Goal: Transaction & Acquisition: Purchase product/service

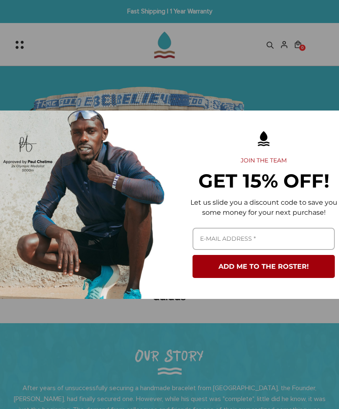
click at [298, 69] on div "Marketing offer form" at bounding box center [169, 204] width 339 height 409
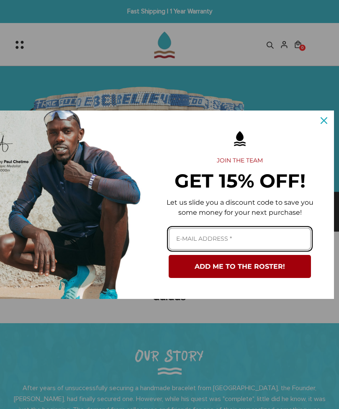
click at [248, 238] on input "Email field" at bounding box center [240, 239] width 142 height 22
click at [256, 238] on input "Email field" at bounding box center [240, 239] width 142 height 22
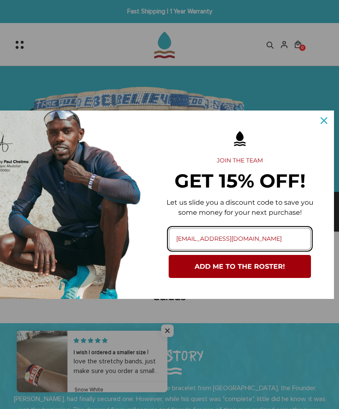
type input "[EMAIL_ADDRESS][DOMAIN_NAME]"
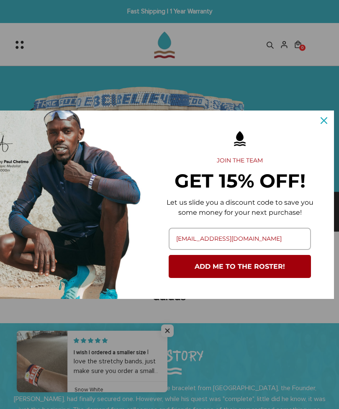
click at [264, 266] on button "ADD ME TO THE ROSTER!" at bounding box center [240, 266] width 142 height 23
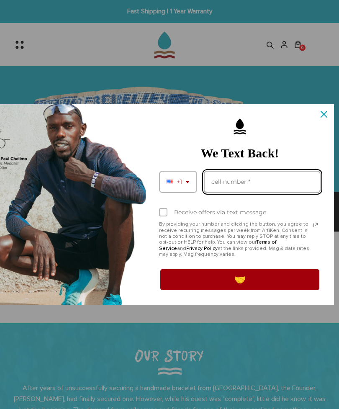
click at [293, 185] on input "Phone number field" at bounding box center [262, 182] width 117 height 22
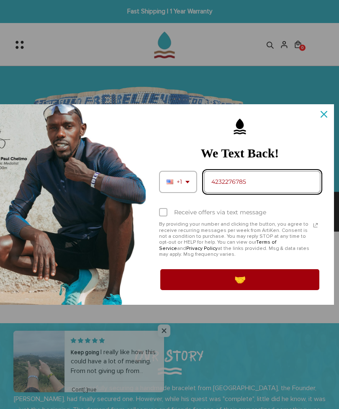
type input "4232276785"
click at [169, 216] on label "Receive offers via text message" at bounding box center [239, 212] width 161 height 18
click at [164, 216] on input "Receive offers via text message" at bounding box center [161, 212] width 5 height 5
checkbox input "true"
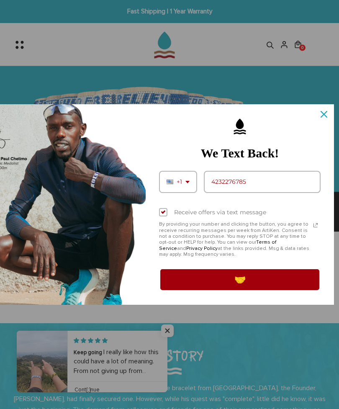
click at [180, 290] on button "🤝" at bounding box center [239, 279] width 161 height 23
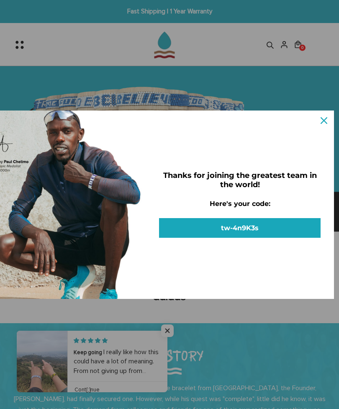
click at [248, 225] on button "tw-4n9K3s" at bounding box center [239, 228] width 161 height 20
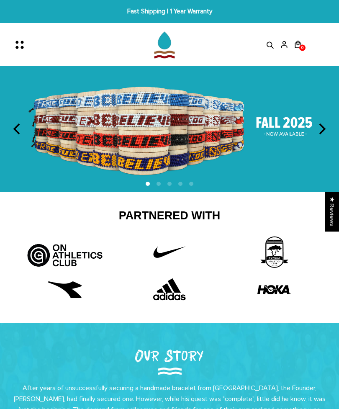
click at [320, 128] on icon "next" at bounding box center [321, 128] width 11 height 11
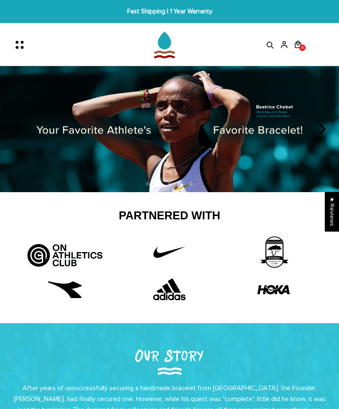
click at [322, 130] on icon "next" at bounding box center [321, 128] width 11 height 11
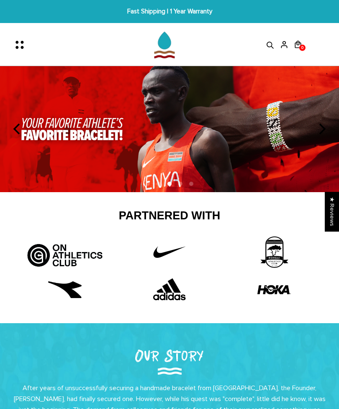
click at [322, 131] on icon "next" at bounding box center [322, 128] width 7 height 11
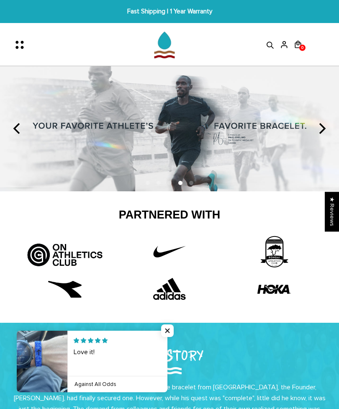
click at [320, 132] on icon "next" at bounding box center [322, 128] width 7 height 11
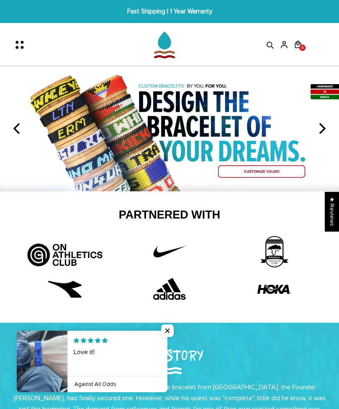
click at [16, 46] on icon "Menu" at bounding box center [16, 47] width 3 height 3
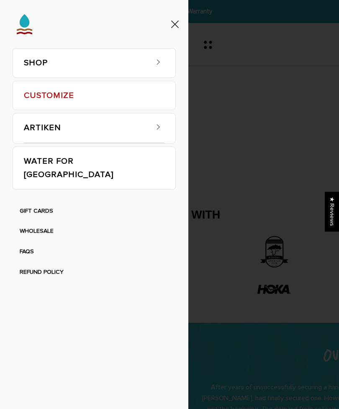
click at [42, 64] on link "SHOP" at bounding box center [86, 63] width 124 height 29
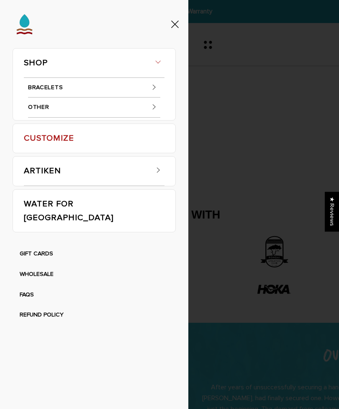
click at [54, 87] on link "BRACELETS" at bounding box center [94, 88] width 132 height 20
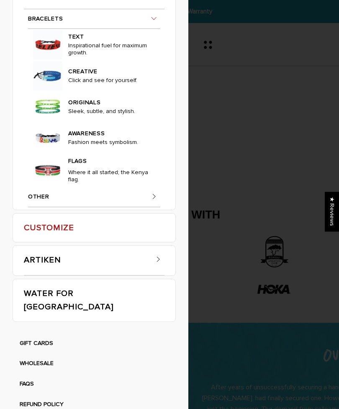
scroll to position [64, 0]
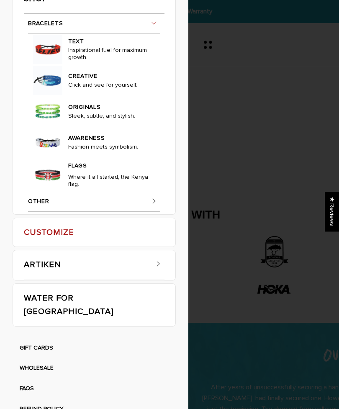
click at [50, 64] on img at bounding box center [47, 49] width 29 height 29
click at [79, 64] on p "Inspirational fuel for maximum growth." at bounding box center [109, 55] width 83 height 18
click at [88, 46] on link "TEXT" at bounding box center [109, 40] width 83 height 12
click at [61, 64] on img at bounding box center [47, 49] width 29 height 29
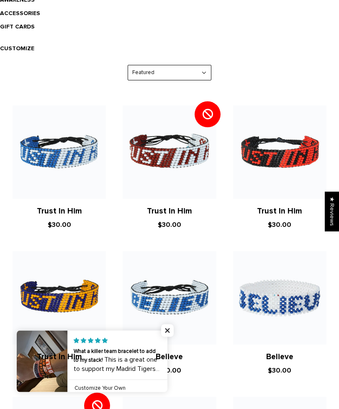
scroll to position [332, 0]
click at [165, 357] on link "Believe" at bounding box center [169, 357] width 27 height 10
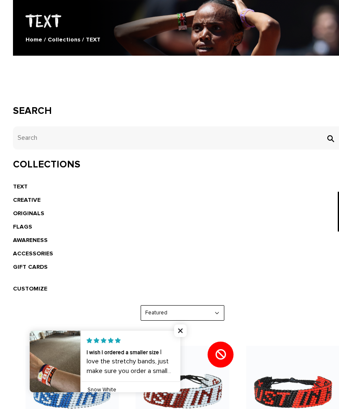
scroll to position [0, 0]
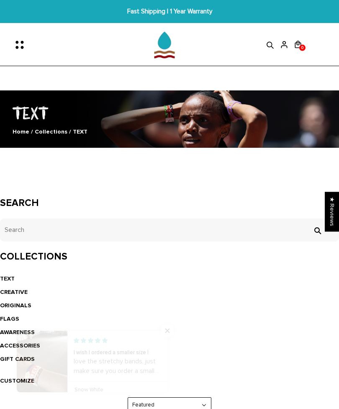
click at [25, 48] on icon "Menu" at bounding box center [22, 45] width 18 height 18
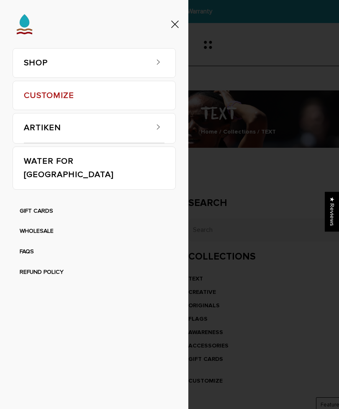
click at [157, 64] on icon at bounding box center [158, 62] width 8 height 8
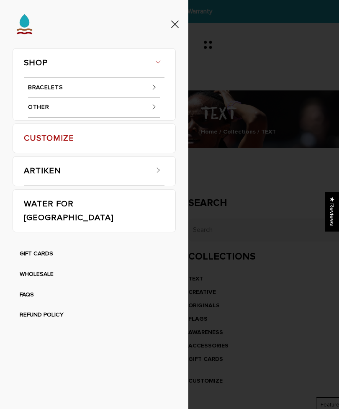
click at [151, 91] on span at bounding box center [154, 87] width 13 height 13
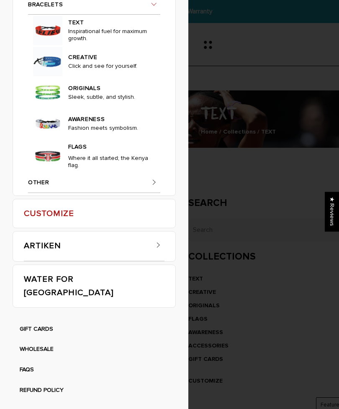
scroll to position [383, 0]
click at [49, 171] on img at bounding box center [47, 155] width 29 height 29
click at [79, 152] on link "FLAGS" at bounding box center [109, 146] width 83 height 12
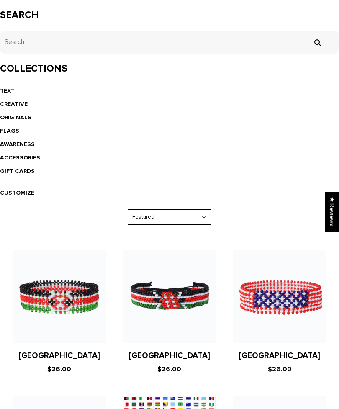
scroll to position [156, 0]
